Goal: Communication & Community: Answer question/provide support

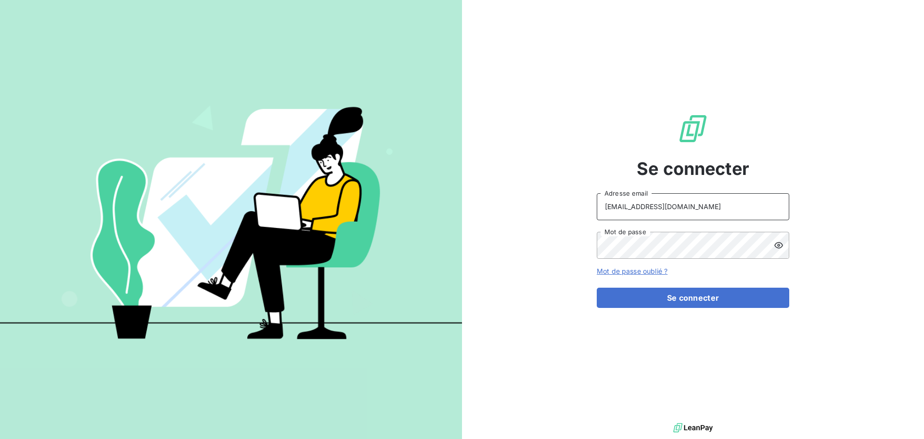
click at [716, 208] on input "peigne@serpe.fr" at bounding box center [693, 206] width 193 height 27
type input "recouvrement@serpe.fr"
click at [740, 295] on button "Se connecter" at bounding box center [693, 297] width 193 height 20
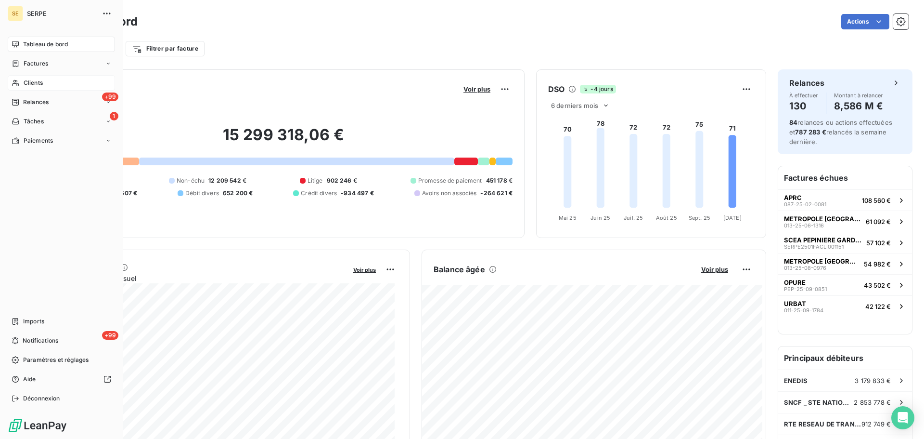
click at [32, 76] on div "Clients" at bounding box center [61, 82] width 107 height 15
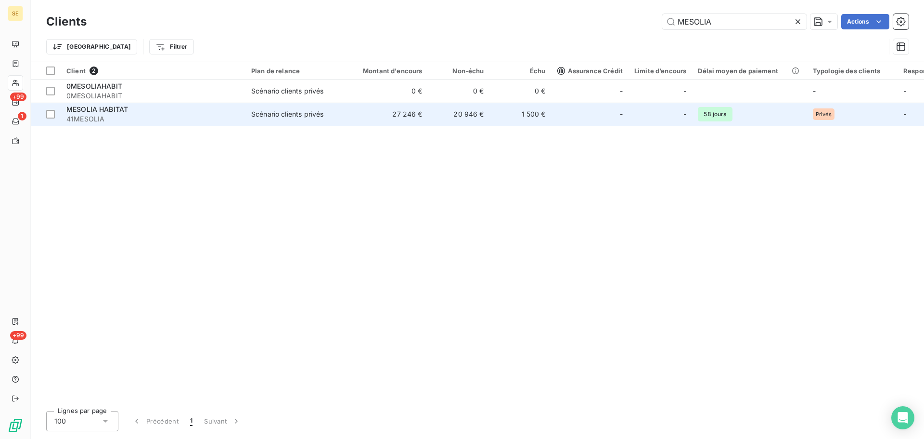
type input "MESOLIA"
click at [419, 114] on td "27 246 €" at bounding box center [387, 114] width 83 height 23
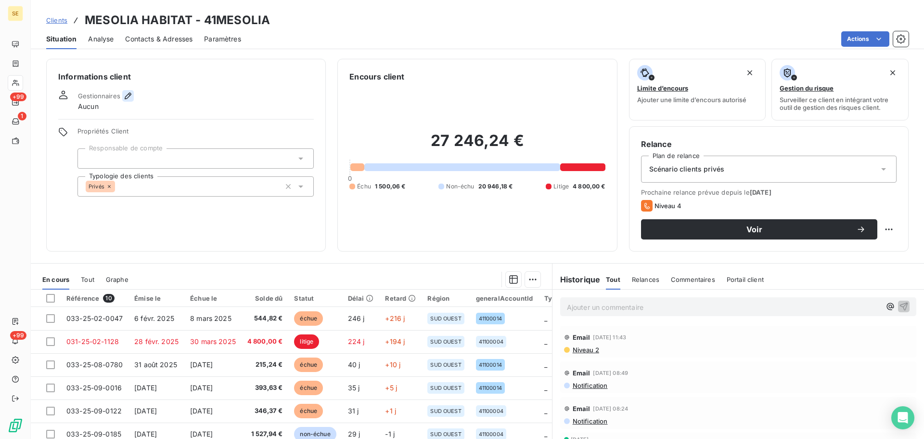
click at [127, 98] on icon "button" at bounding box center [128, 95] width 7 height 7
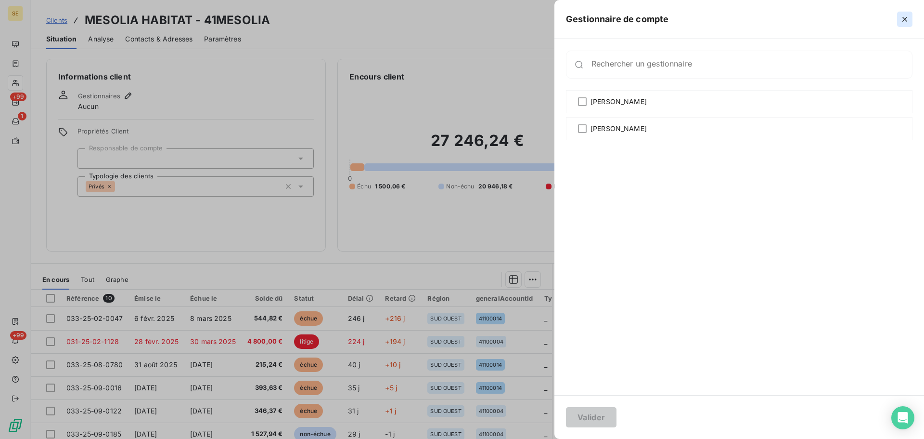
click at [904, 25] on button "button" at bounding box center [904, 19] width 15 height 15
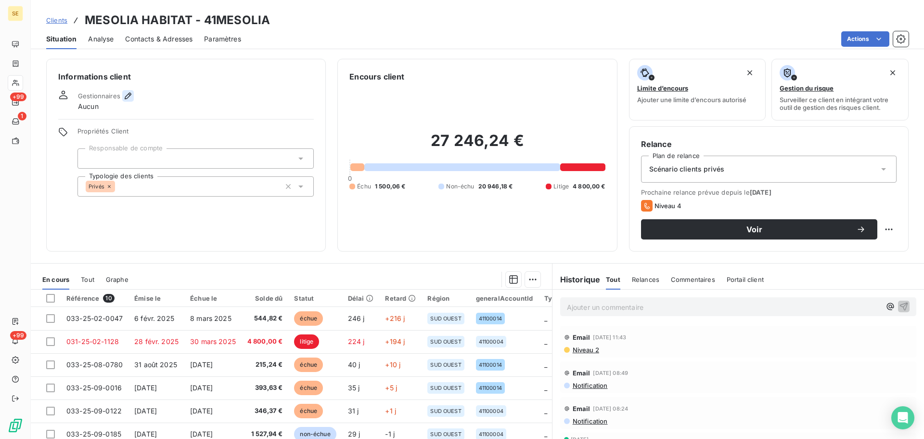
click at [126, 100] on icon "button" at bounding box center [128, 96] width 10 height 10
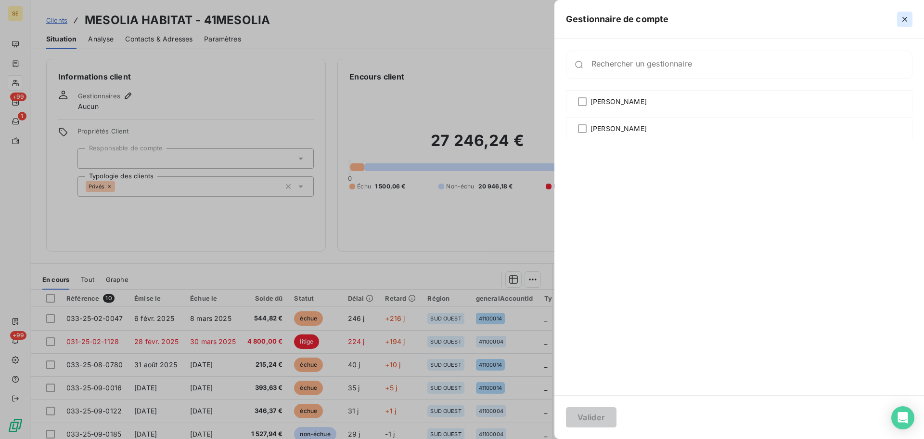
click at [905, 18] on icon "button" at bounding box center [905, 19] width 10 height 10
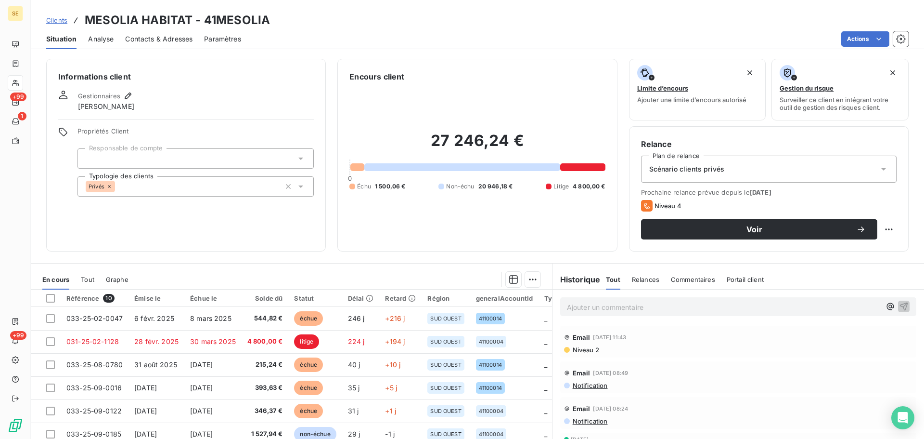
click at [807, 174] on div "Scénario clients privés" at bounding box center [769, 168] width 256 height 27
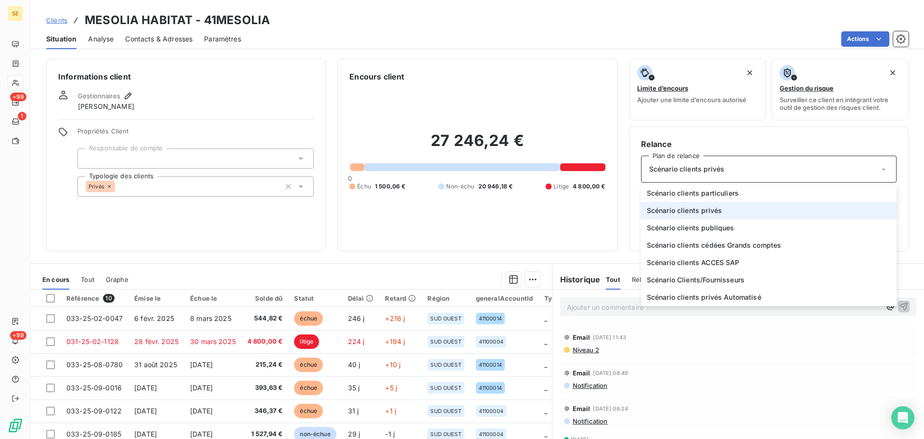
click at [232, 80] on h6 "Informations client" at bounding box center [186, 77] width 256 height 12
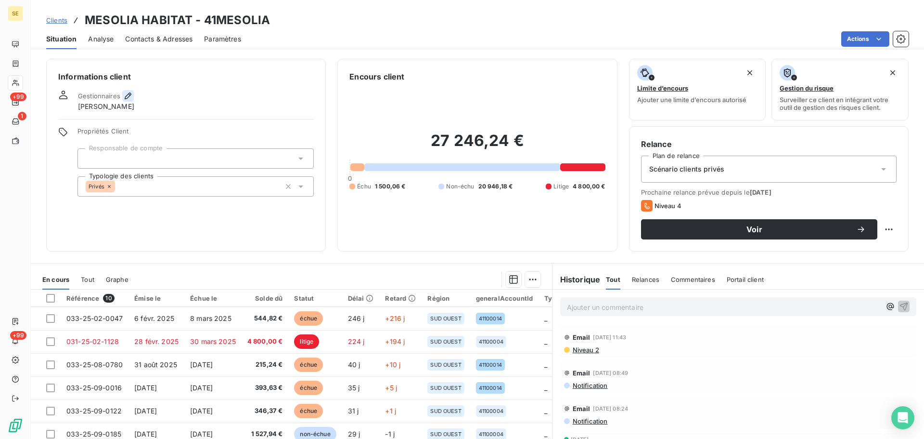
click at [127, 96] on icon "button" at bounding box center [128, 96] width 10 height 10
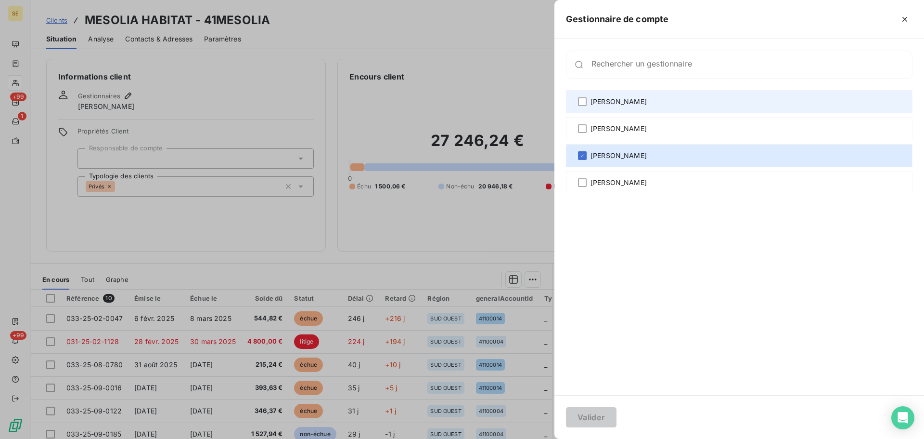
click at [640, 95] on div "Agnès Dubuc" at bounding box center [739, 101] width 347 height 23
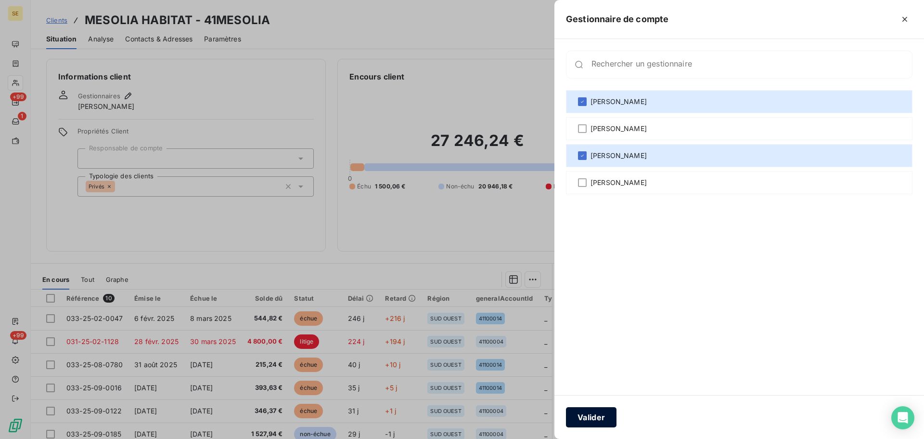
click at [600, 416] on button "Valider" at bounding box center [591, 417] width 51 height 20
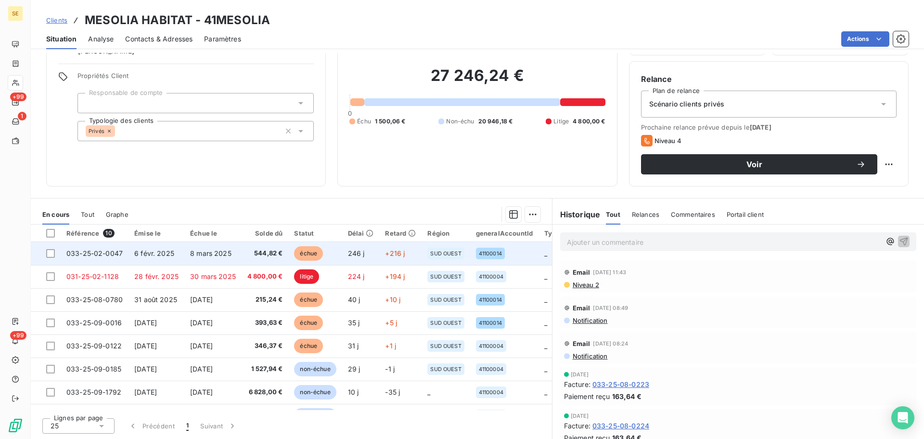
click at [191, 264] on td "8 mars 2025" at bounding box center [212, 253] width 57 height 23
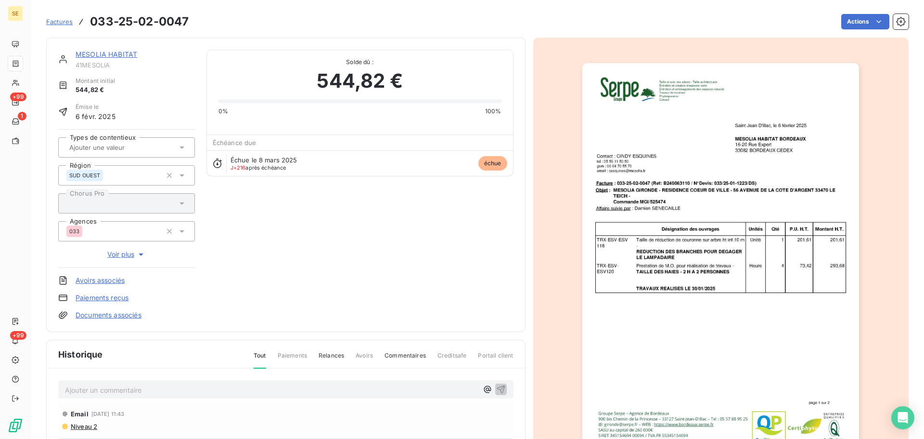
click at [106, 55] on link "MESOLIA HABITAT" at bounding box center [107, 54] width 62 height 8
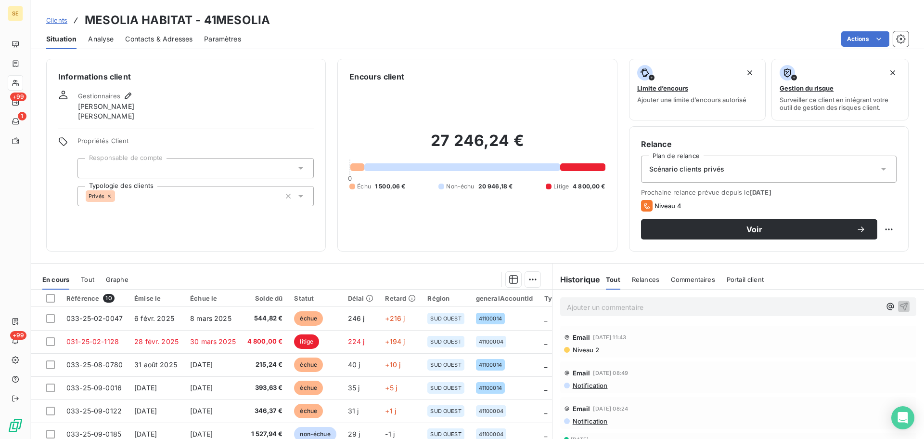
click at [144, 41] on span "Contacts & Adresses" at bounding box center [158, 39] width 67 height 10
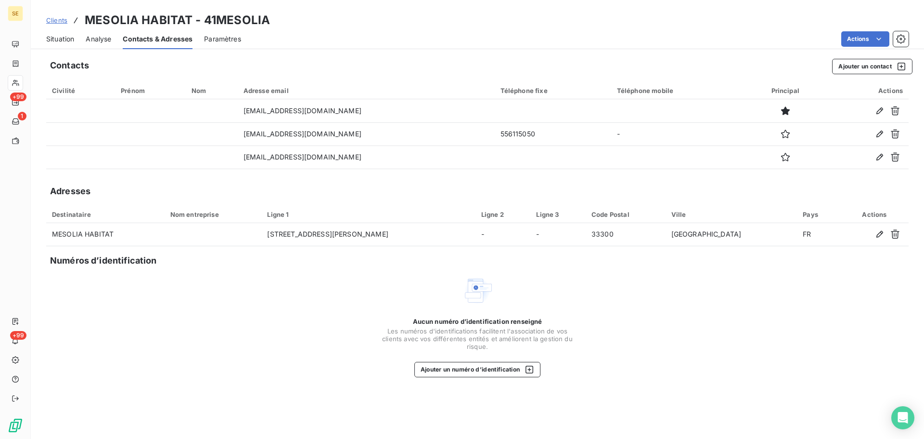
click at [54, 41] on span "Situation" at bounding box center [60, 39] width 28 height 10
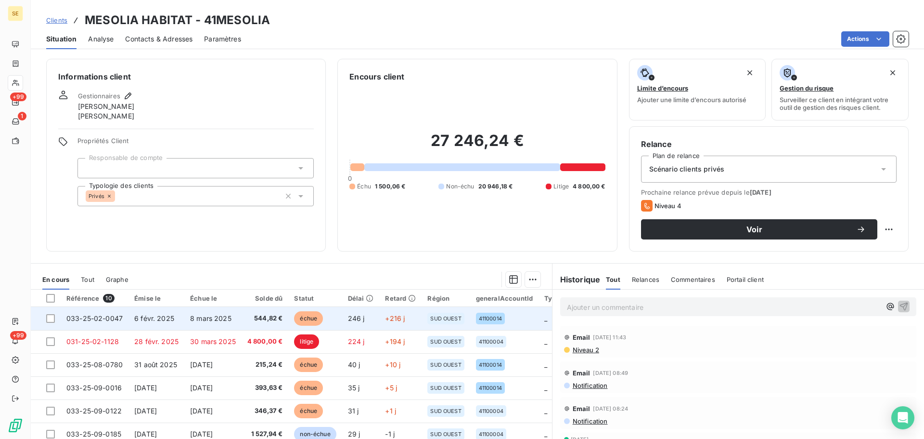
click at [232, 320] on td "8 mars 2025" at bounding box center [212, 318] width 57 height 23
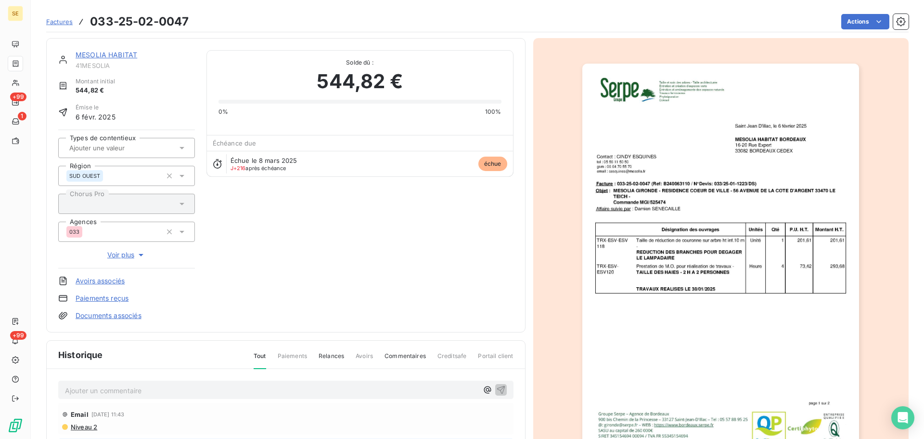
scroll to position [141, 0]
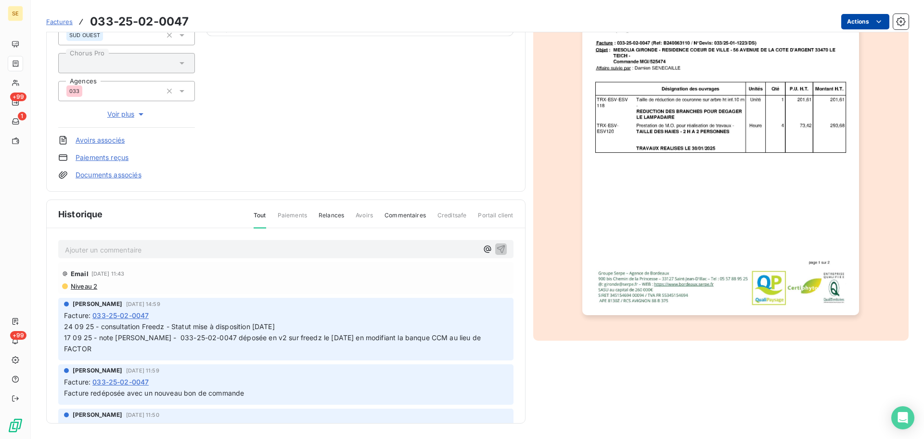
click at [864, 21] on html "SE +99 1 +99 Factures 033-25-02-0047 Actions MESOLIA HABITAT 41MESOLIA Montant …" at bounding box center [462, 219] width 924 height 439
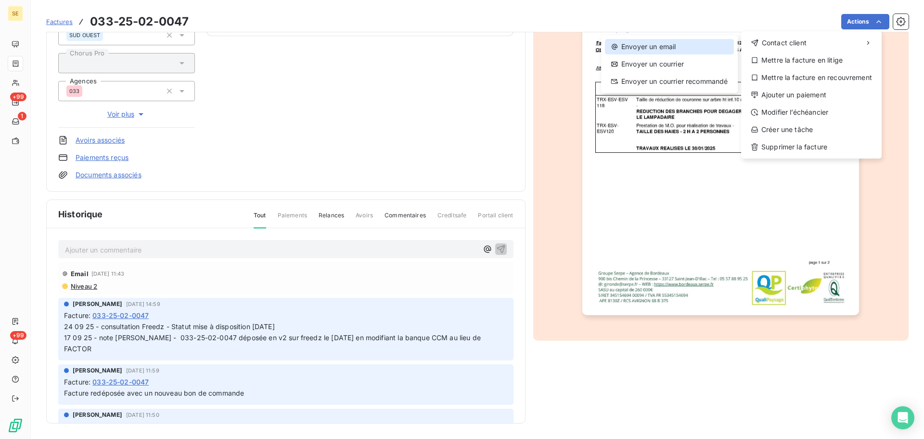
click at [655, 52] on div "Envoyer un email" at bounding box center [669, 46] width 129 height 15
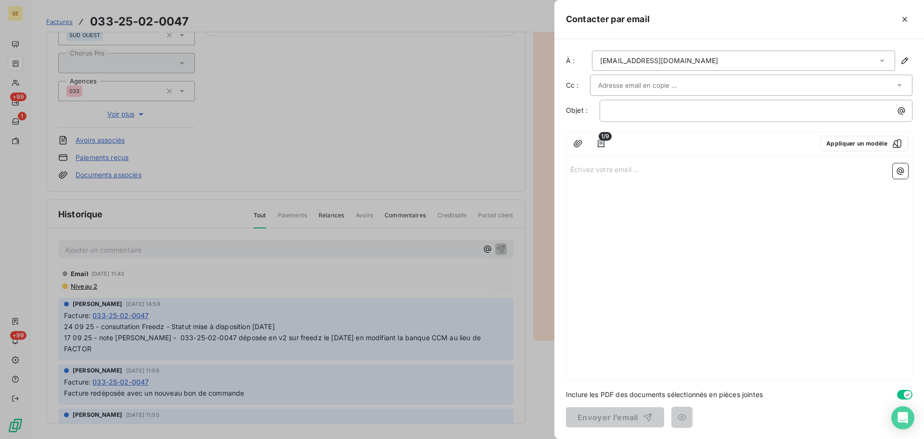
click at [709, 91] on div at bounding box center [746, 85] width 297 height 14
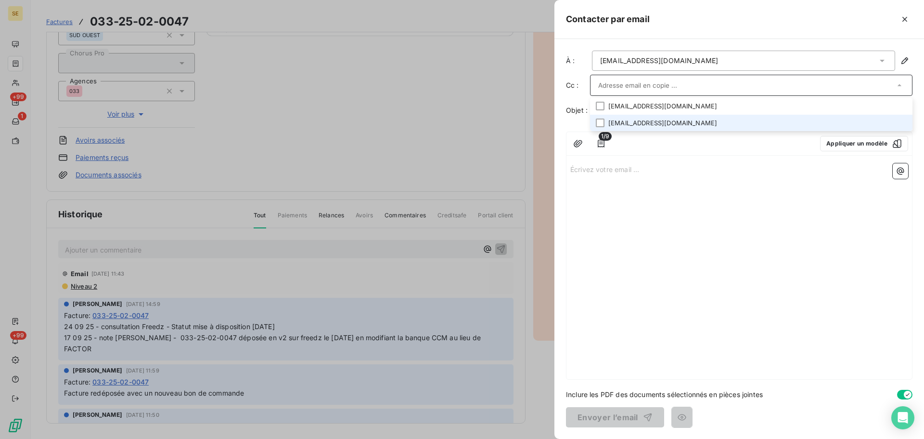
click at [710, 120] on li "comptafournisseurs@groupesoikos.fr" at bounding box center [751, 123] width 323 height 17
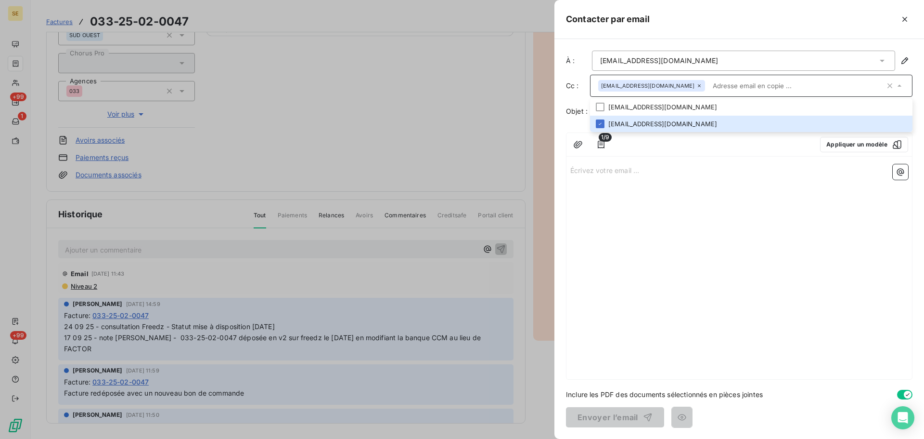
click at [693, 212] on div "Écrivez votre email ... ﻿" at bounding box center [740, 269] width 346 height 219
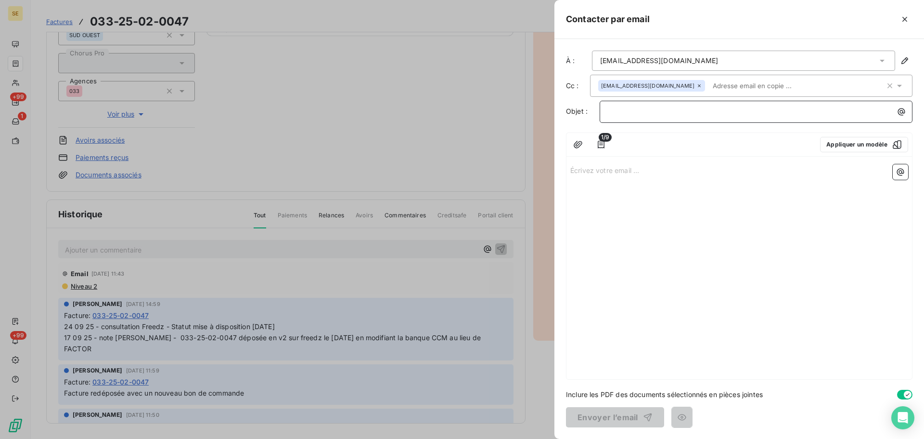
click at [677, 110] on p "﻿" at bounding box center [758, 111] width 301 height 11
click at [606, 174] on p "Écrivez votre email ... ﻿" at bounding box center [739, 169] width 338 height 11
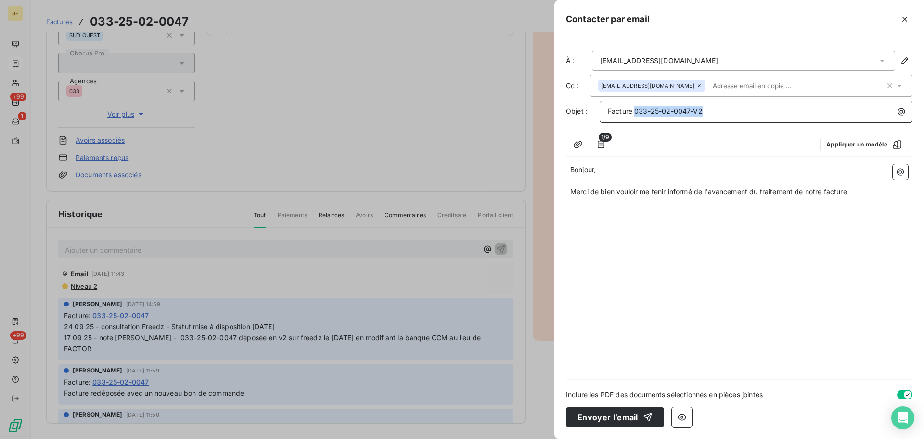
drag, startPoint x: 713, startPoint y: 110, endPoint x: 635, endPoint y: 114, distance: 77.6
click at [635, 114] on p "Facture 033-25-02-0047-V2" at bounding box center [758, 111] width 301 height 11
copy span "033-25-02-0047-V2"
click at [868, 194] on p "Merci de bien vouloir me tenir informé de l'avancement du traitement de notre f…" at bounding box center [739, 191] width 338 height 11
click at [895, 171] on button "button" at bounding box center [900, 171] width 15 height 15
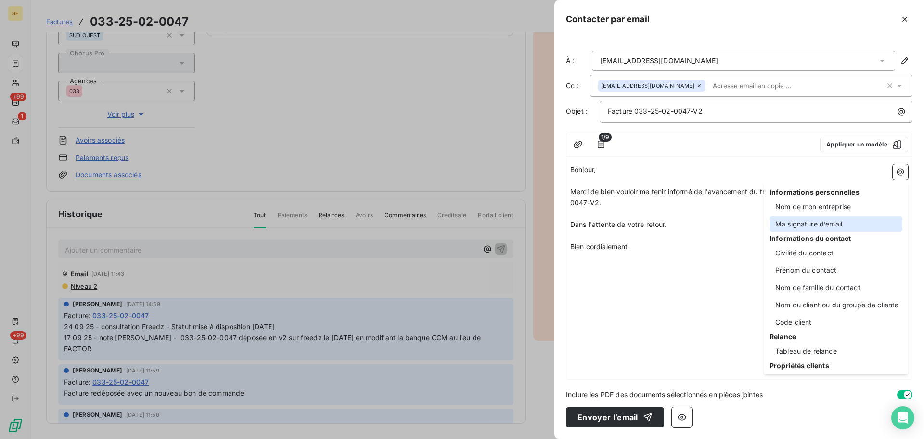
click at [854, 225] on div "Ma signature d’email" at bounding box center [836, 223] width 133 height 15
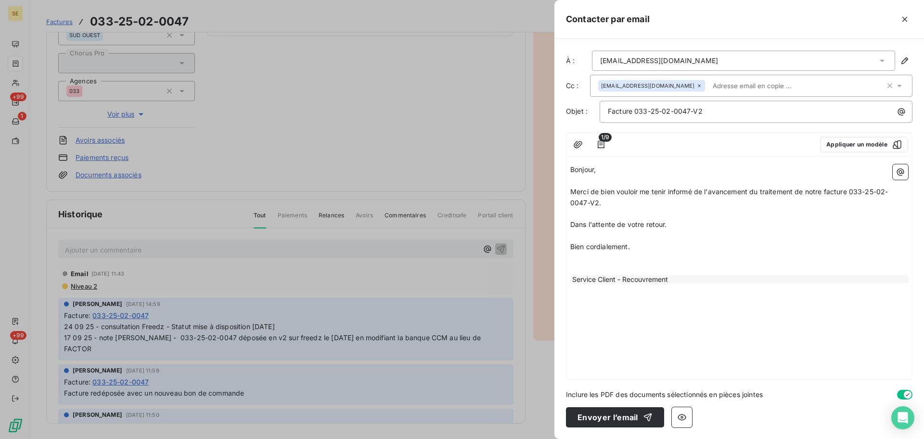
drag, startPoint x: 640, startPoint y: 248, endPoint x: 549, endPoint y: 163, distance: 125.0
click at [549, 438] on div "Contacter par email À : comptafournisseurs@mesolia.fr Cc : comptafournisseurs@g…" at bounding box center [462, 439] width 924 height 0
copy div "Bonjour, ﻿ Merci de bien vouloir me tenir informé de l'avancement du traitement…"
click at [906, 17] on icon "button" at bounding box center [905, 19] width 10 height 10
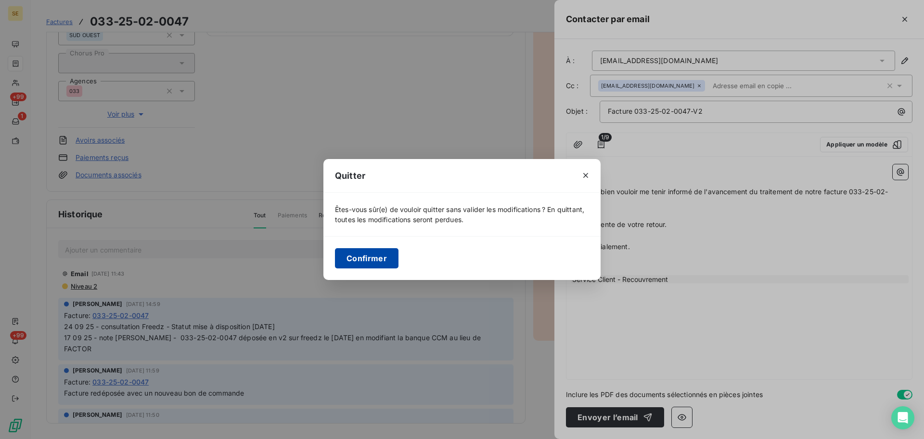
click at [369, 254] on button "Confirmer" at bounding box center [367, 258] width 64 height 20
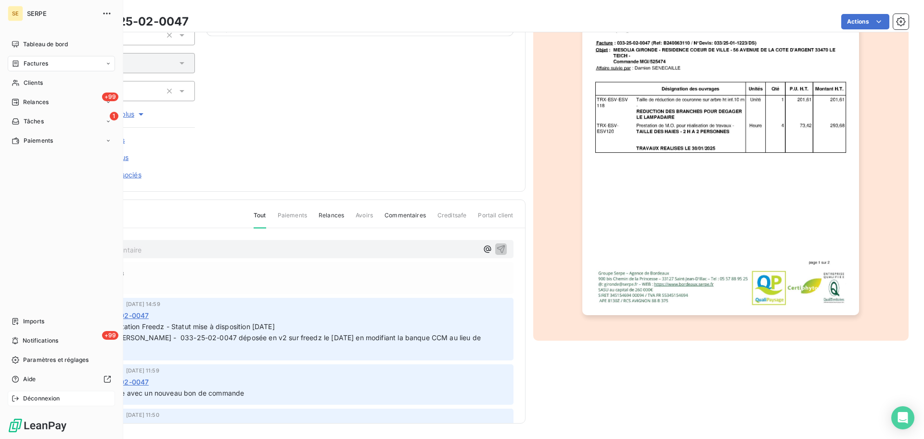
click at [49, 403] on div "Déconnexion" at bounding box center [61, 397] width 107 height 15
